Goal: Task Accomplishment & Management: Complete application form

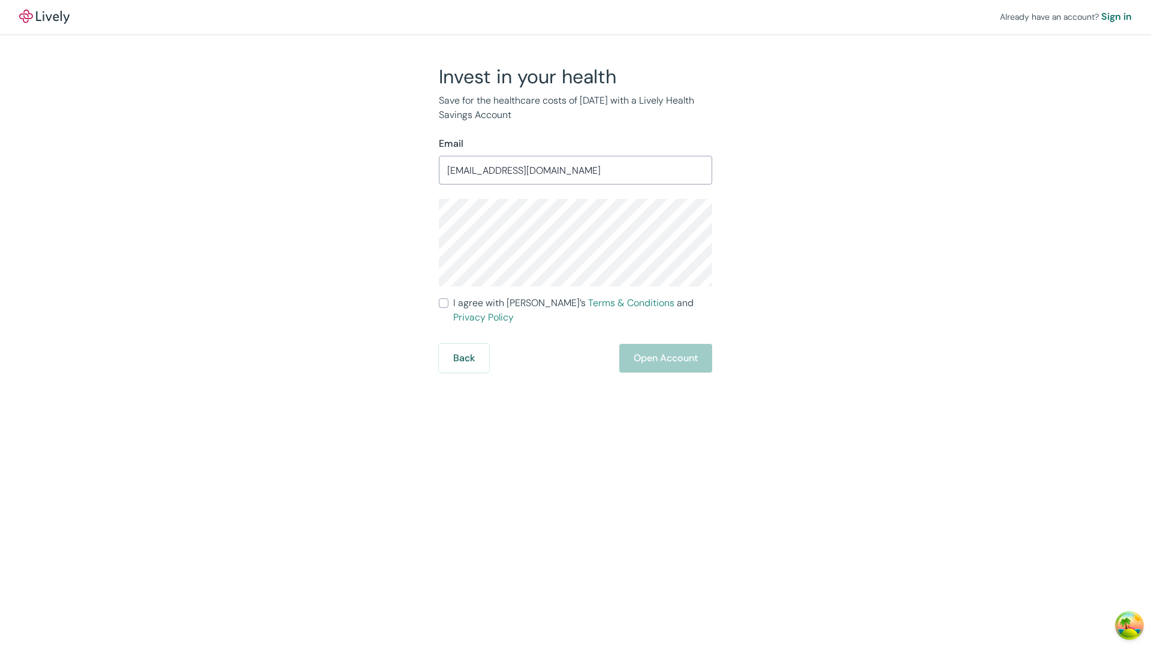
click at [444, 303] on input "I agree with Lively’s Terms & Conditions and Privacy Policy" at bounding box center [444, 304] width 10 height 10
checkbox input "true"
click at [665, 344] on button "Open Account" at bounding box center [665, 358] width 93 height 29
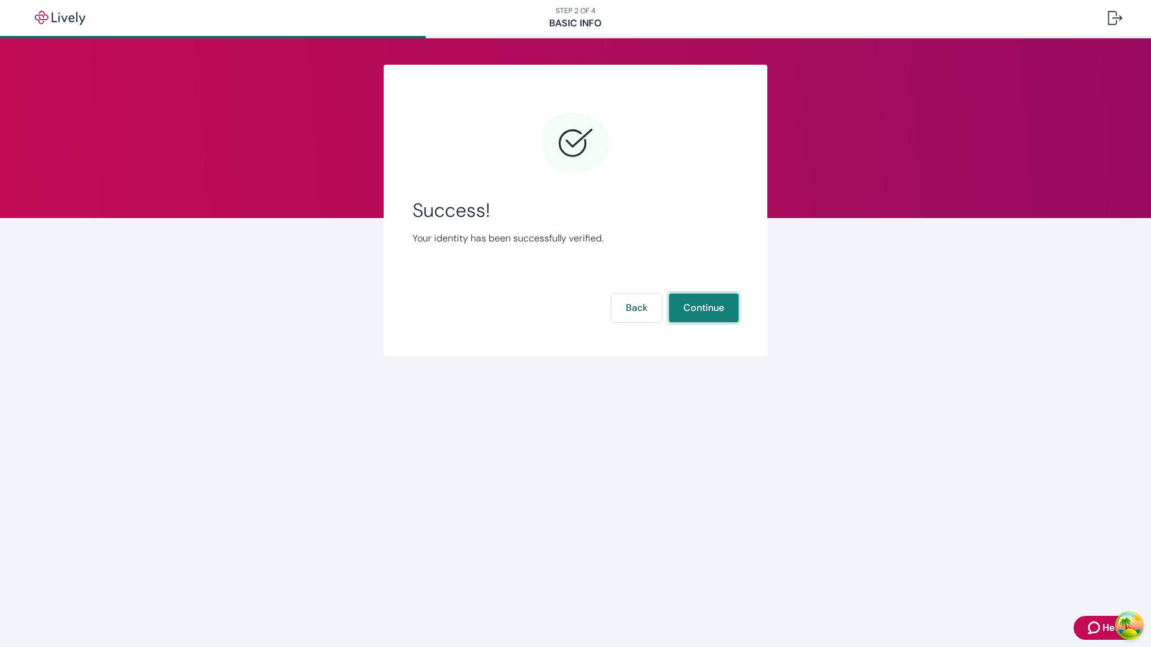
click at [703, 308] on button "Continue" at bounding box center [704, 308] width 70 height 29
